Goal: Information Seeking & Learning: Learn about a topic

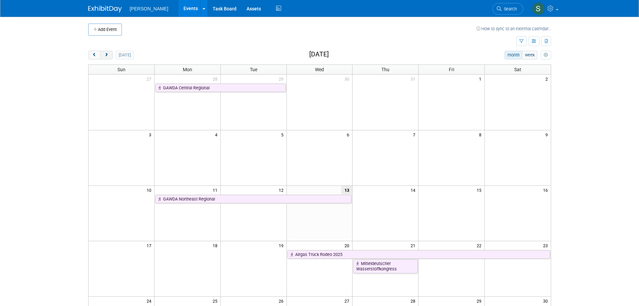
click at [110, 56] on button "next" at bounding box center [106, 55] width 12 height 9
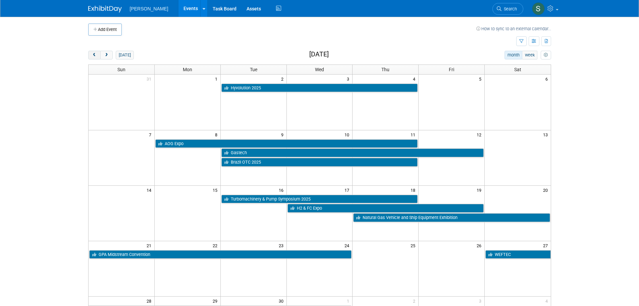
click at [93, 53] on span "prev" at bounding box center [94, 55] width 5 height 4
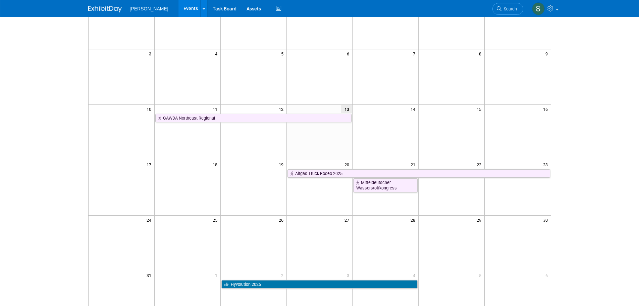
scroll to position [34, 0]
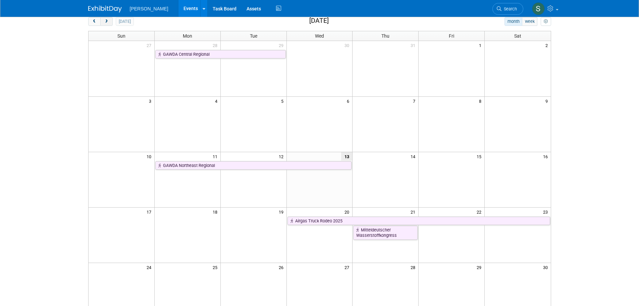
click at [106, 23] on span "next" at bounding box center [106, 21] width 5 height 4
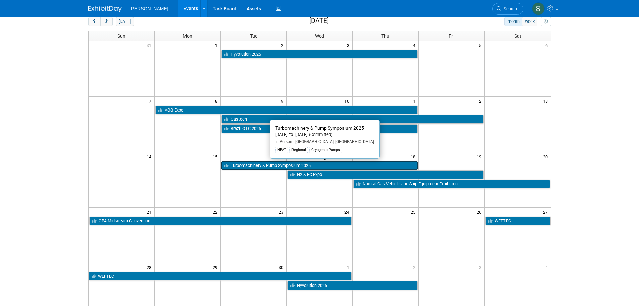
click at [272, 165] on link "Turbomachinery & Pump Symposium 2025" at bounding box center [319, 165] width 197 height 9
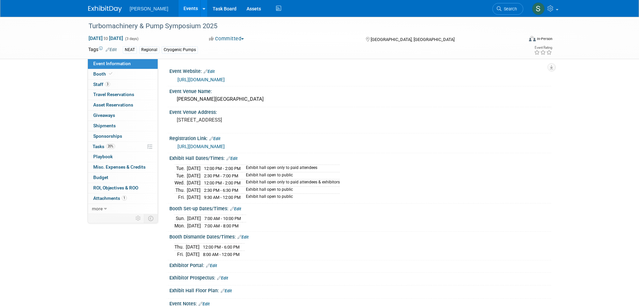
drag, startPoint x: 225, startPoint y: 245, endPoint x: 265, endPoint y: 251, distance: 40.3
click at [265, 251] on div "Thu. Sep 18, 2025 12:00 PM - 6:00 PM Fri. Sep 19, 2025 8:00 AM - 12:00 PM" at bounding box center [360, 249] width 372 height 16
drag, startPoint x: 265, startPoint y: 251, endPoint x: 163, endPoint y: 242, distance: 102.1
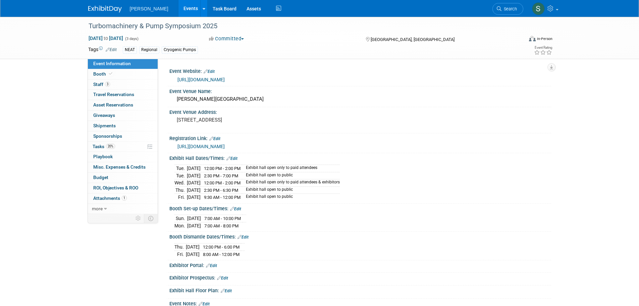
click at [171, 246] on div "Thu. Sep 18, 2025 12:00 PM - 6:00 PM Fri. Sep 19, 2025 8:00 AM - 12:00 PM Save …" at bounding box center [360, 249] width 382 height 18
drag, startPoint x: 171, startPoint y: 246, endPoint x: 265, endPoint y: 249, distance: 94.4
click at [265, 249] on div "Thu. Sep 18, 2025 12:00 PM - 6:00 PM Fri. Sep 19, 2025 8:00 AM - 12:00 PM Save …" at bounding box center [360, 249] width 382 height 18
click at [179, 6] on link "Events" at bounding box center [191, 8] width 24 height 17
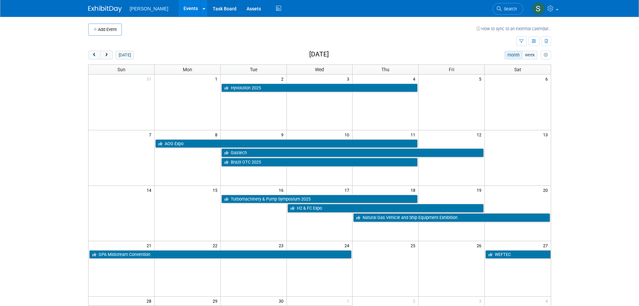
click at [196, 260] on td at bounding box center [187, 268] width 66 height 55
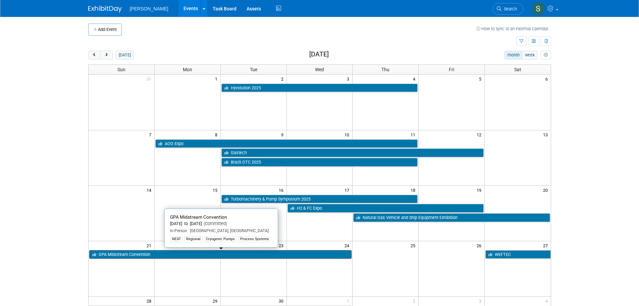
click at [194, 256] on link "GPA Midstream Convention" at bounding box center [220, 254] width 263 height 9
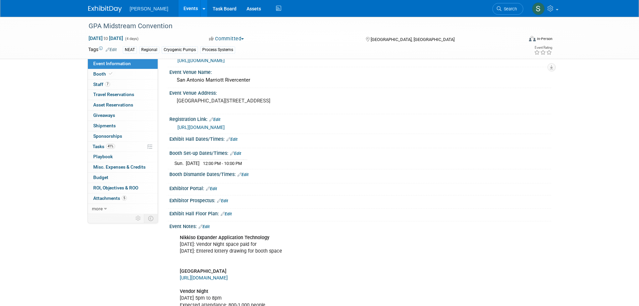
scroll to position [34, 0]
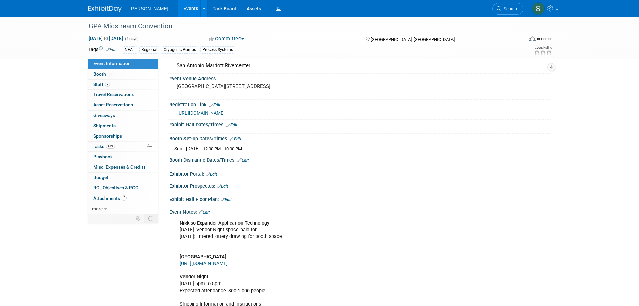
drag, startPoint x: 262, startPoint y: 290, endPoint x: 182, endPoint y: 285, distance: 81.0
click at [182, 285] on div "Nikkiso Expander Application Technology 4/14/2025: Vendor Night space paid for …" at bounding box center [326, 303] width 302 height 175
click at [182, 280] on b "Vendor Night" at bounding box center [194, 277] width 29 height 6
drag, startPoint x: 182, startPoint y: 285, endPoint x: 319, endPoint y: 291, distance: 137.4
click at [319, 291] on div "Nikkiso Expander Application Technology 4/14/2025: Vendor Night space paid for …" at bounding box center [326, 303] width 302 height 175
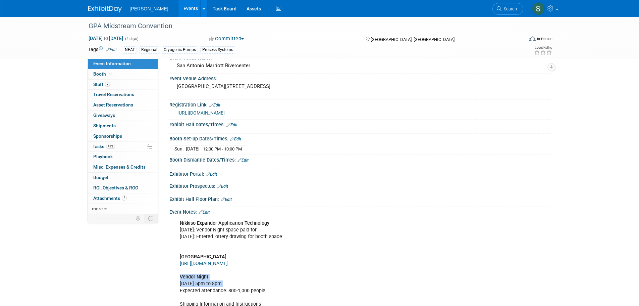
click at [319, 291] on div "Nikkiso Expander Application Technology 4/14/2025: Vendor Night space paid for …" at bounding box center [326, 303] width 302 height 175
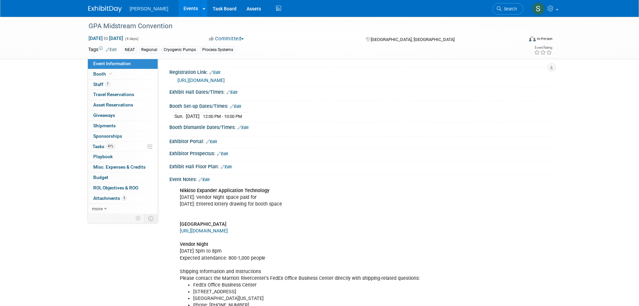
scroll to position [0, 0]
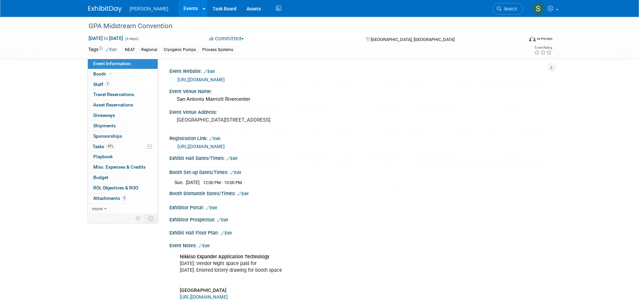
click at [58, 89] on div "GPA Midstream Convention Sep 21, 2025 to Sep 24, 2025 (4 days) Sep 21, 2025 to …" at bounding box center [319, 229] width 639 height 424
click at [179, 8] on link "Events" at bounding box center [191, 8] width 24 height 17
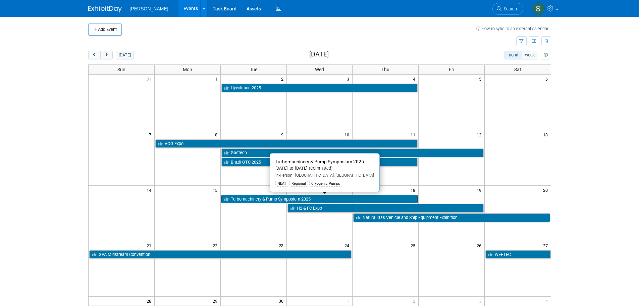
click at [291, 197] on link "Turbomachinery & Pump Symposium 2025" at bounding box center [319, 199] width 197 height 9
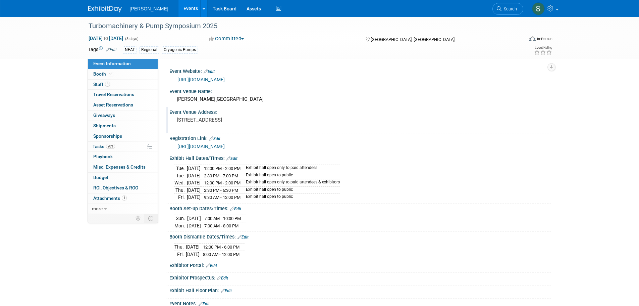
click at [222, 122] on pre "[STREET_ADDRESS]" at bounding box center [249, 120] width 144 height 6
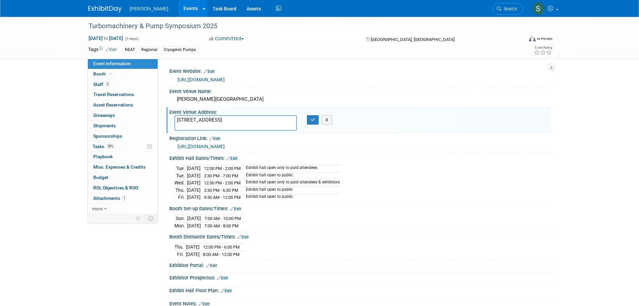
click at [222, 122] on textarea "[STREET_ADDRESS]" at bounding box center [235, 122] width 122 height 15
click at [182, 6] on link "Events" at bounding box center [191, 8] width 24 height 17
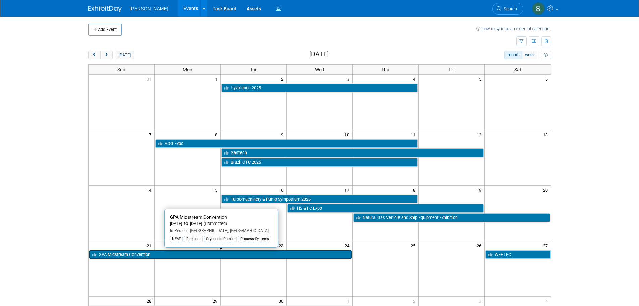
click at [240, 251] on link "GPA Midstream Convention" at bounding box center [220, 254] width 263 height 9
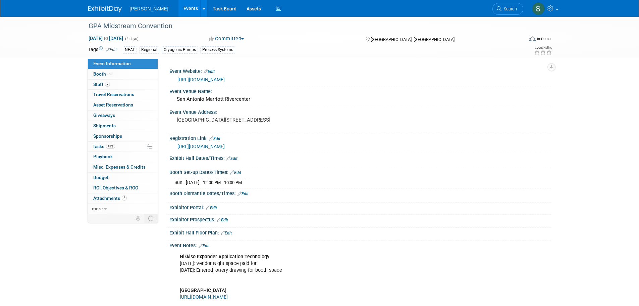
click at [225, 80] on link "https://www.gpamidstreamconvention.org/" at bounding box center [200, 79] width 47 height 5
click at [184, 6] on link "Events" at bounding box center [191, 8] width 24 height 17
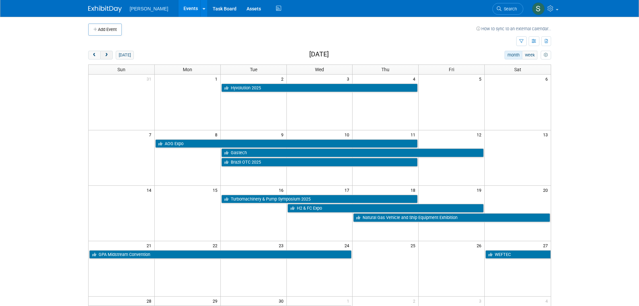
click at [106, 56] on span "next" at bounding box center [106, 55] width 5 height 4
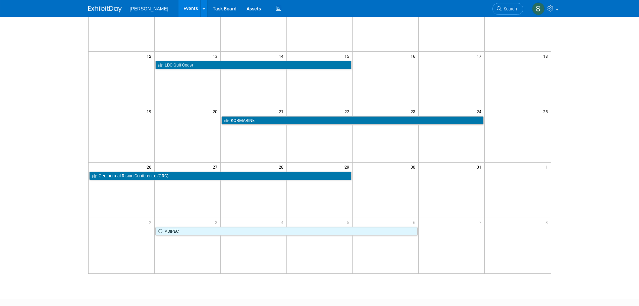
scroll to position [134, 0]
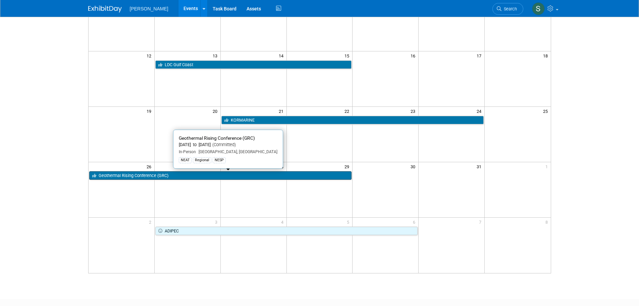
click at [165, 177] on link "Geothermal Rising Conference (GRC)" at bounding box center [220, 175] width 263 height 9
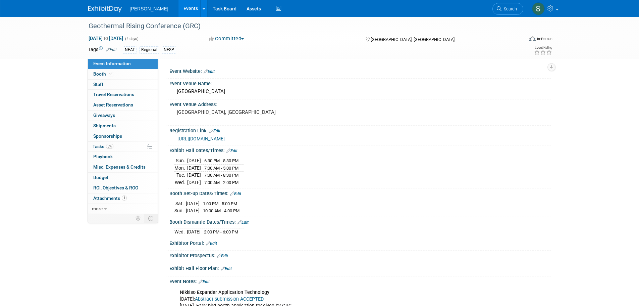
drag, startPoint x: 222, startPoint y: 204, endPoint x: 265, endPoint y: 207, distance: 42.4
click at [265, 207] on div "[DATE] 1:00 PM - 5:00 PM [DATE] 10:00 AM - 4:00 PM" at bounding box center [360, 206] width 372 height 16
drag, startPoint x: 265, startPoint y: 207, endPoint x: 168, endPoint y: 200, distance: 97.2
click at [168, 200] on div "Booth Set-up Dates/Times: Edit [DATE] 1:00 PM - 5:00 PM [DATE] 10:00 AM - 4:00 …" at bounding box center [358, 202] width 385 height 29
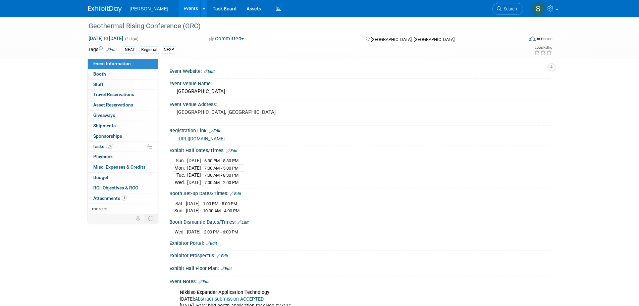
click at [171, 205] on div "[DATE] 1:00 PM - 5:00 PM [DATE] 10:00 AM - 4:00 PM Save Changes Cancel" at bounding box center [360, 205] width 382 height 18
click at [55, 92] on div "Geothermal Rising Conference (GRC) [DATE] to [DATE] (4 days) [DATE] to [DATE] C…" at bounding box center [319, 304] width 639 height 574
